Goal: Check status: Check status

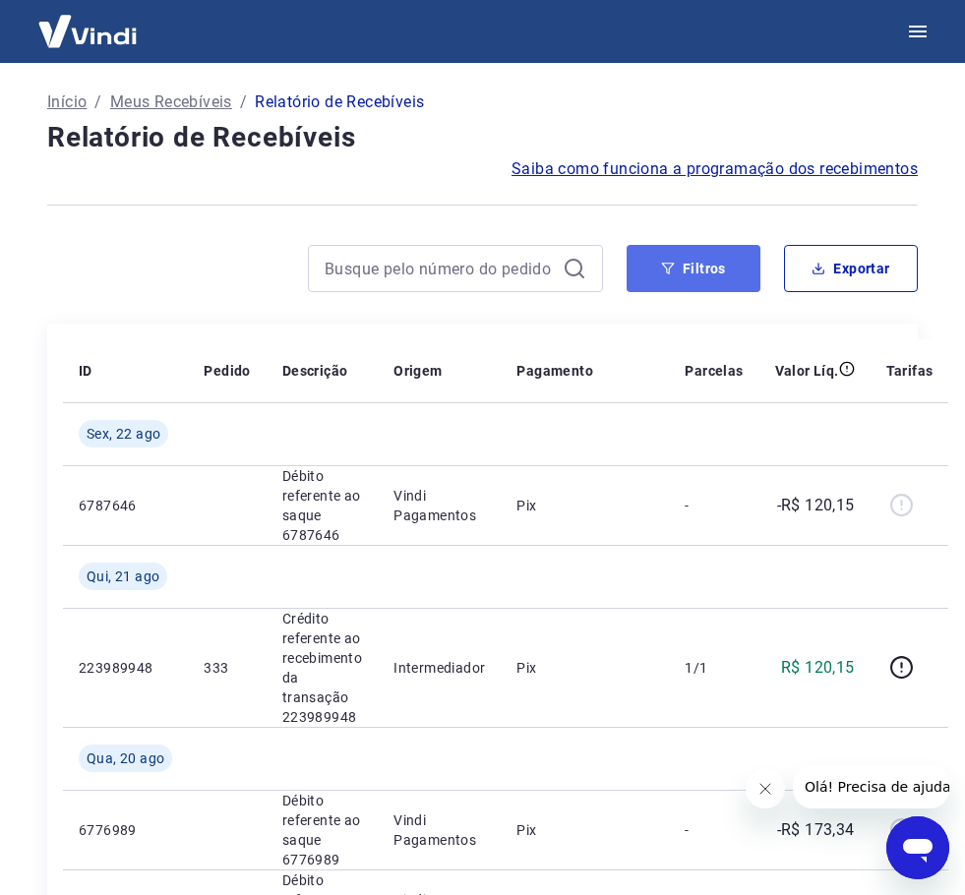
click at [654, 263] on button "Filtros" at bounding box center [693, 268] width 134 height 47
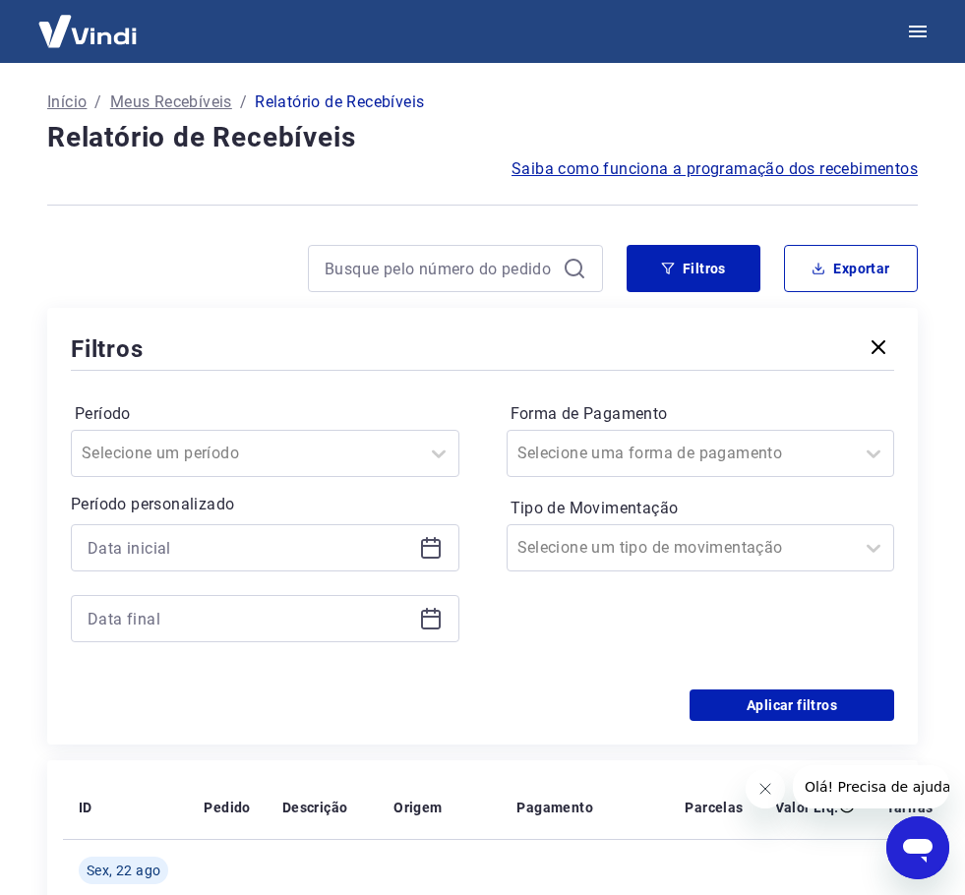
click at [423, 541] on icon at bounding box center [431, 549] width 20 height 20
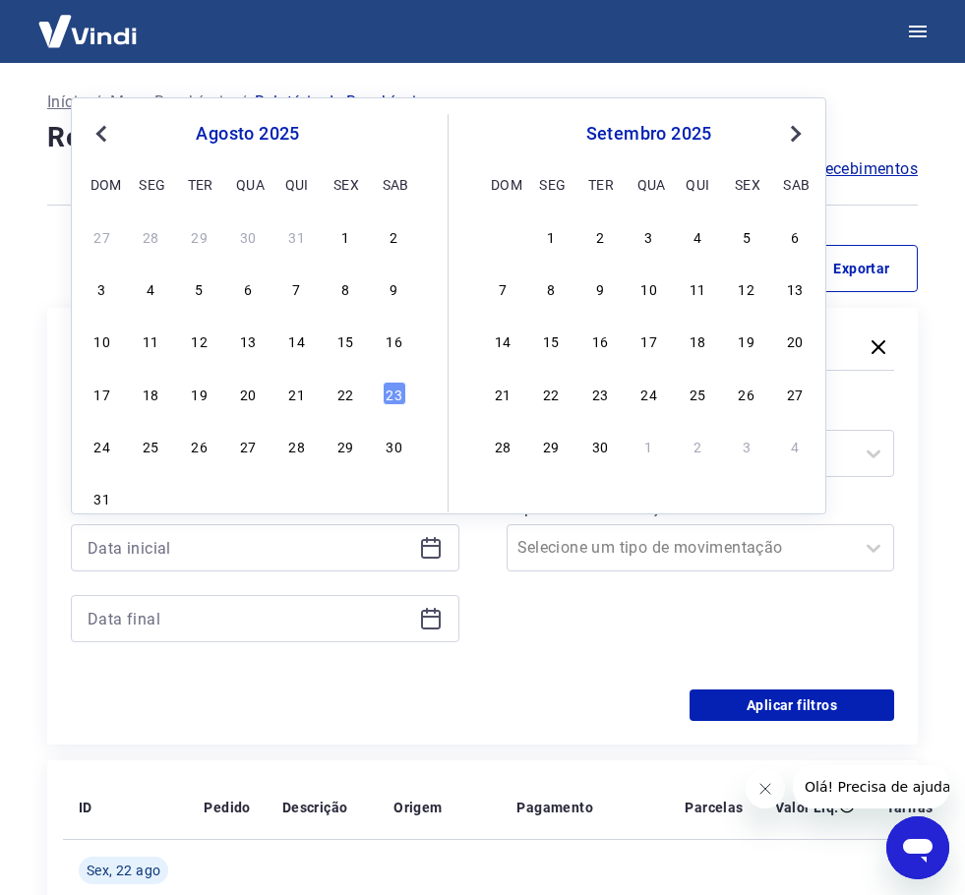
click at [103, 134] on span "Previous Month" at bounding box center [103, 133] width 0 height 23
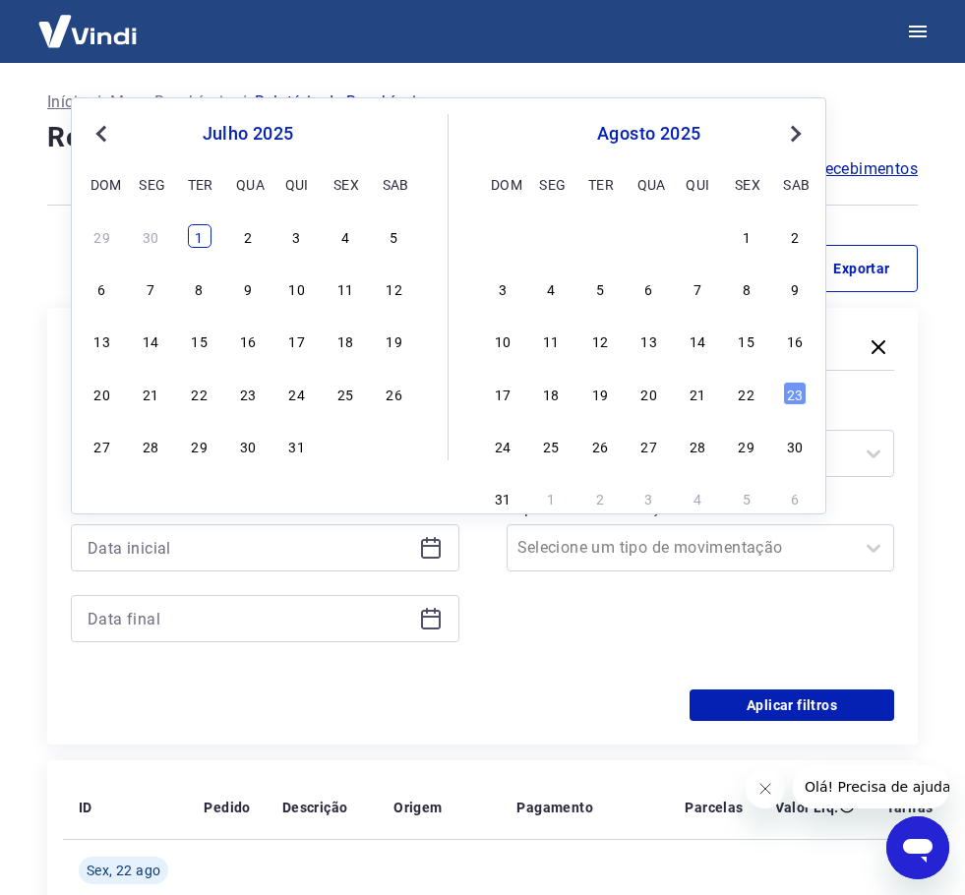
click at [200, 232] on div "1" at bounding box center [200, 236] width 24 height 24
type input "[DATE]"
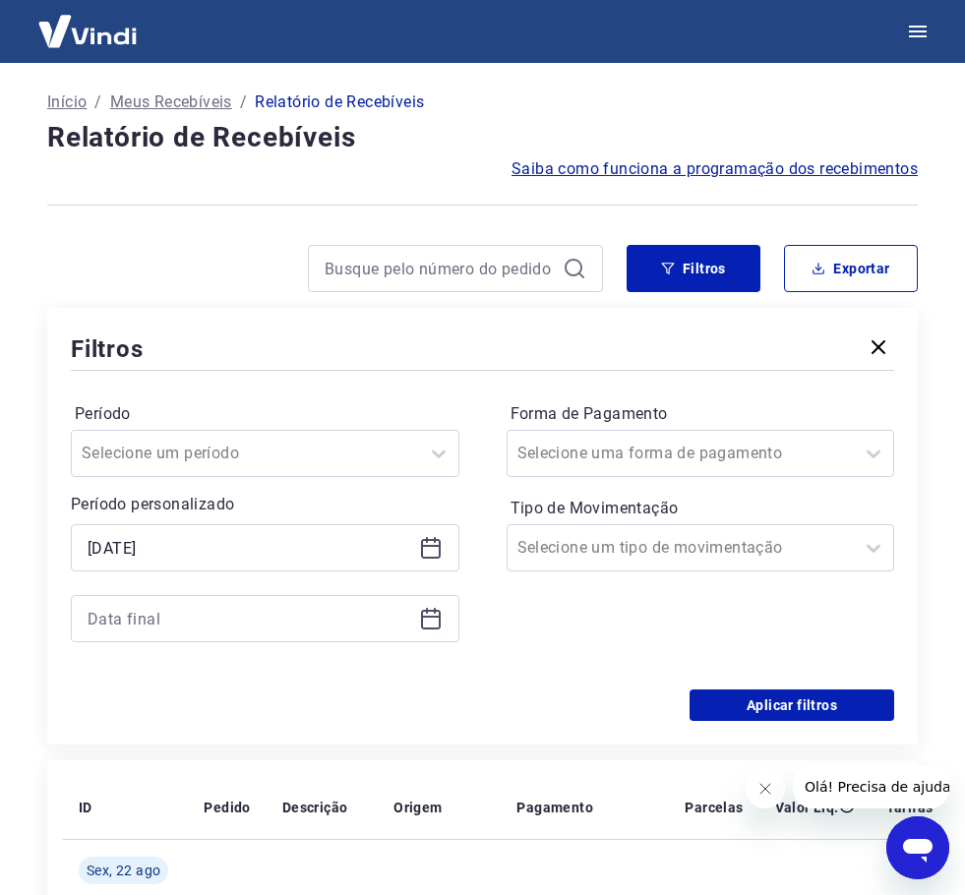
click at [441, 634] on div at bounding box center [265, 618] width 388 height 47
click at [425, 601] on div at bounding box center [265, 618] width 388 height 47
click at [428, 611] on icon at bounding box center [431, 620] width 20 height 20
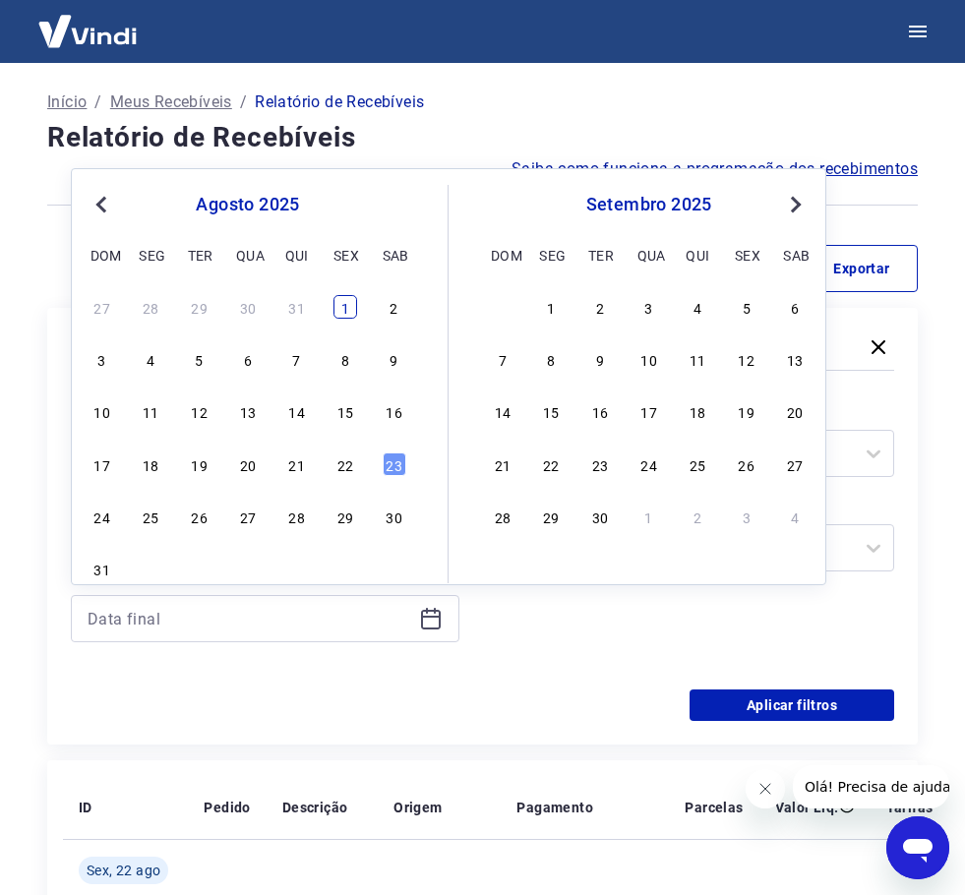
click at [334, 301] on div "1" at bounding box center [345, 307] width 24 height 24
type input "[DATE]"
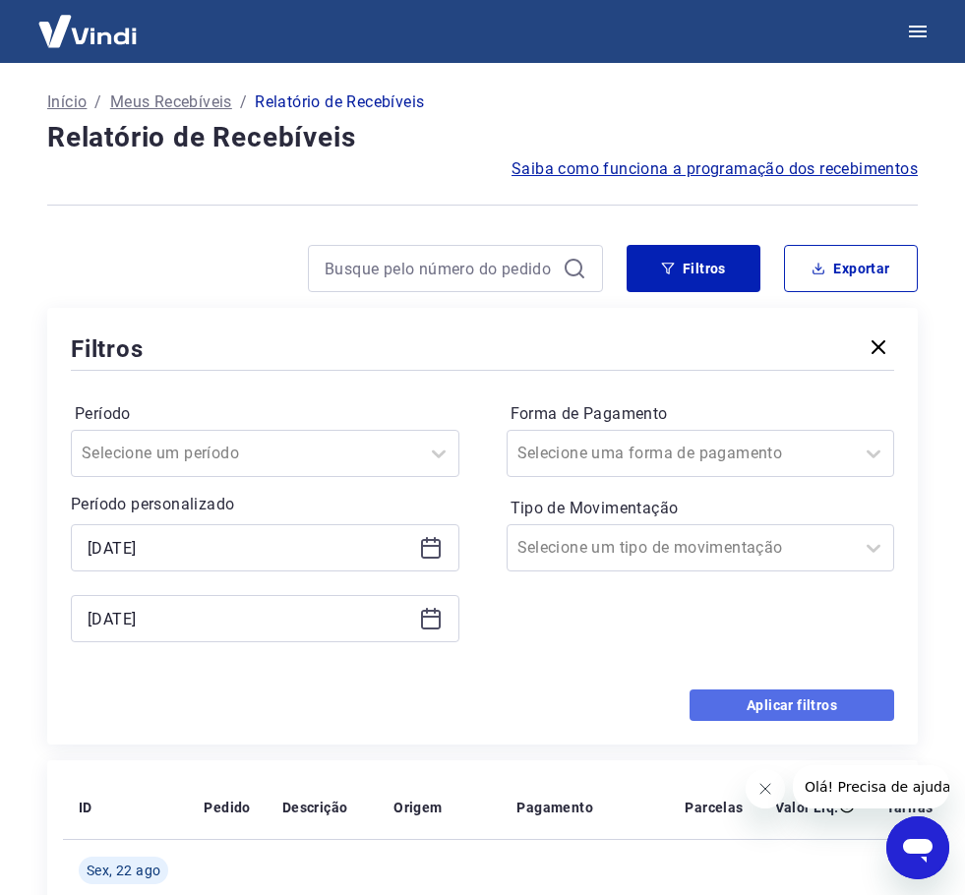
click at [729, 696] on button "Aplicar filtros" at bounding box center [791, 704] width 205 height 31
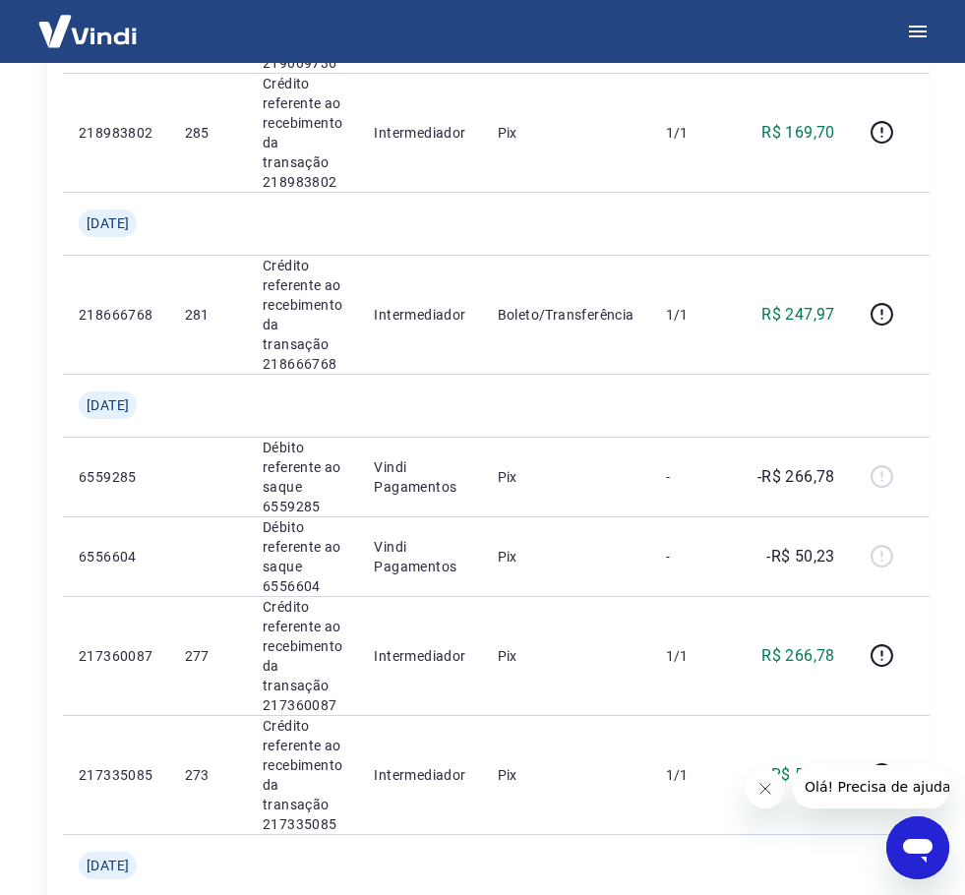
scroll to position [2458, 0]
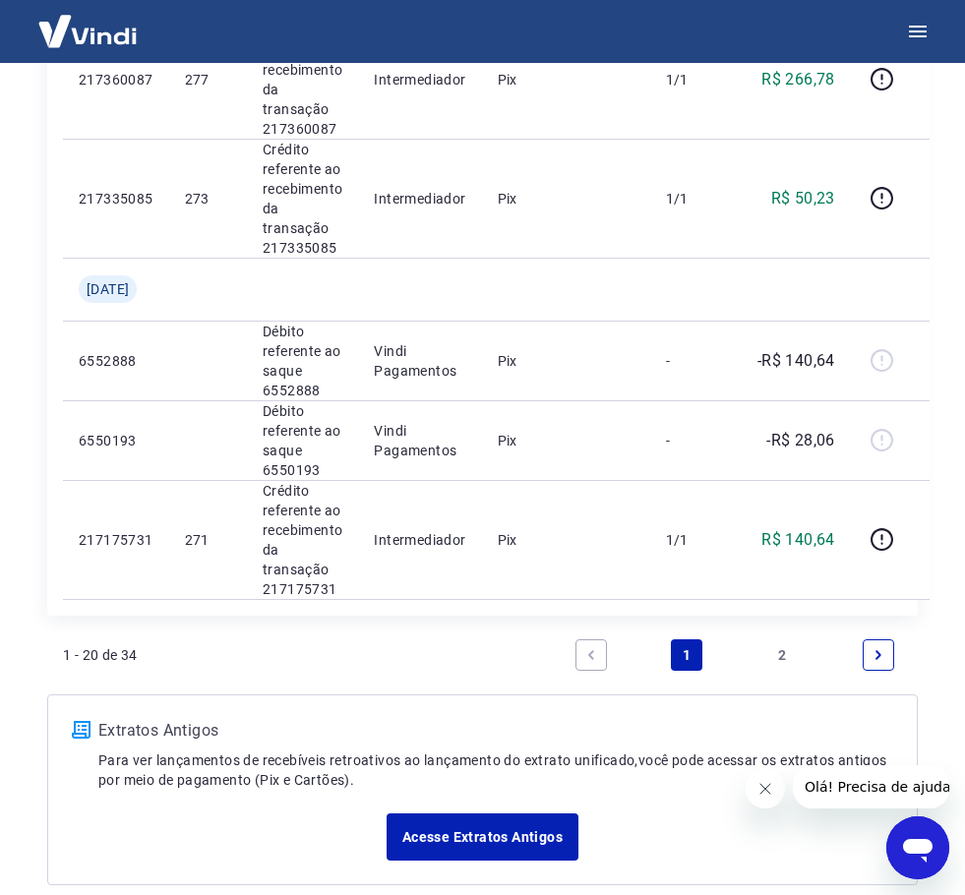
click at [868, 652] on link "Next page" at bounding box center [877, 654] width 31 height 31
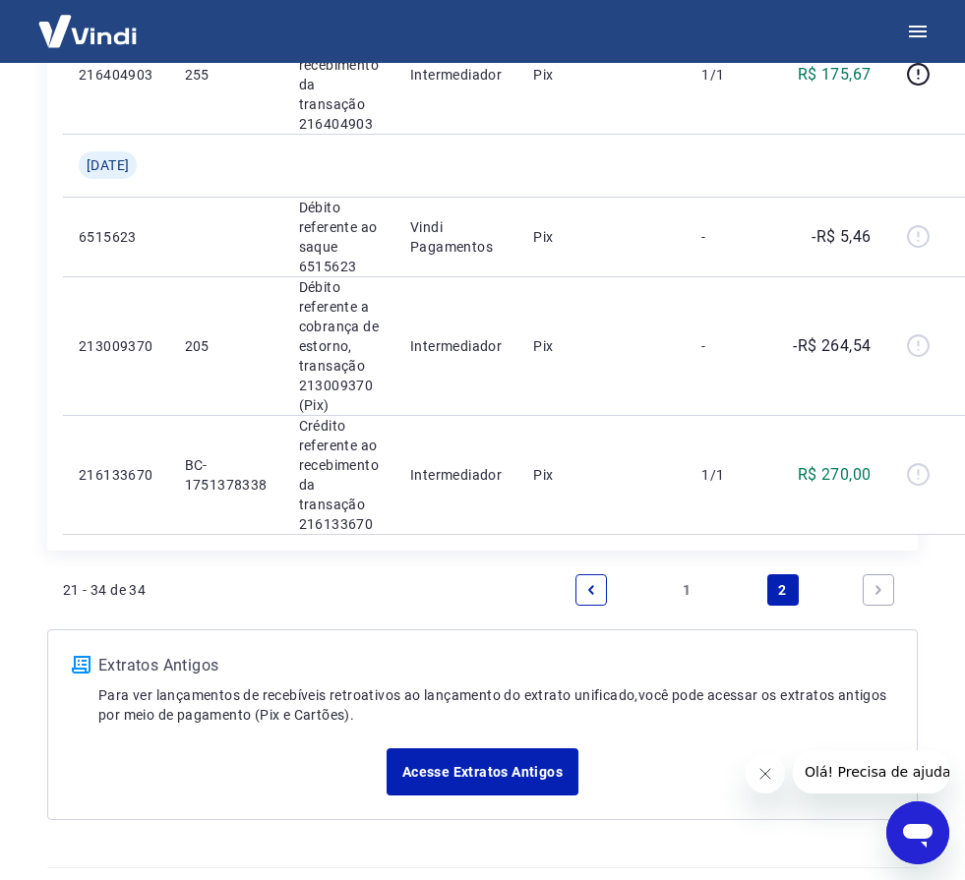
scroll to position [1720, 0]
